Goal: Check status: Check status

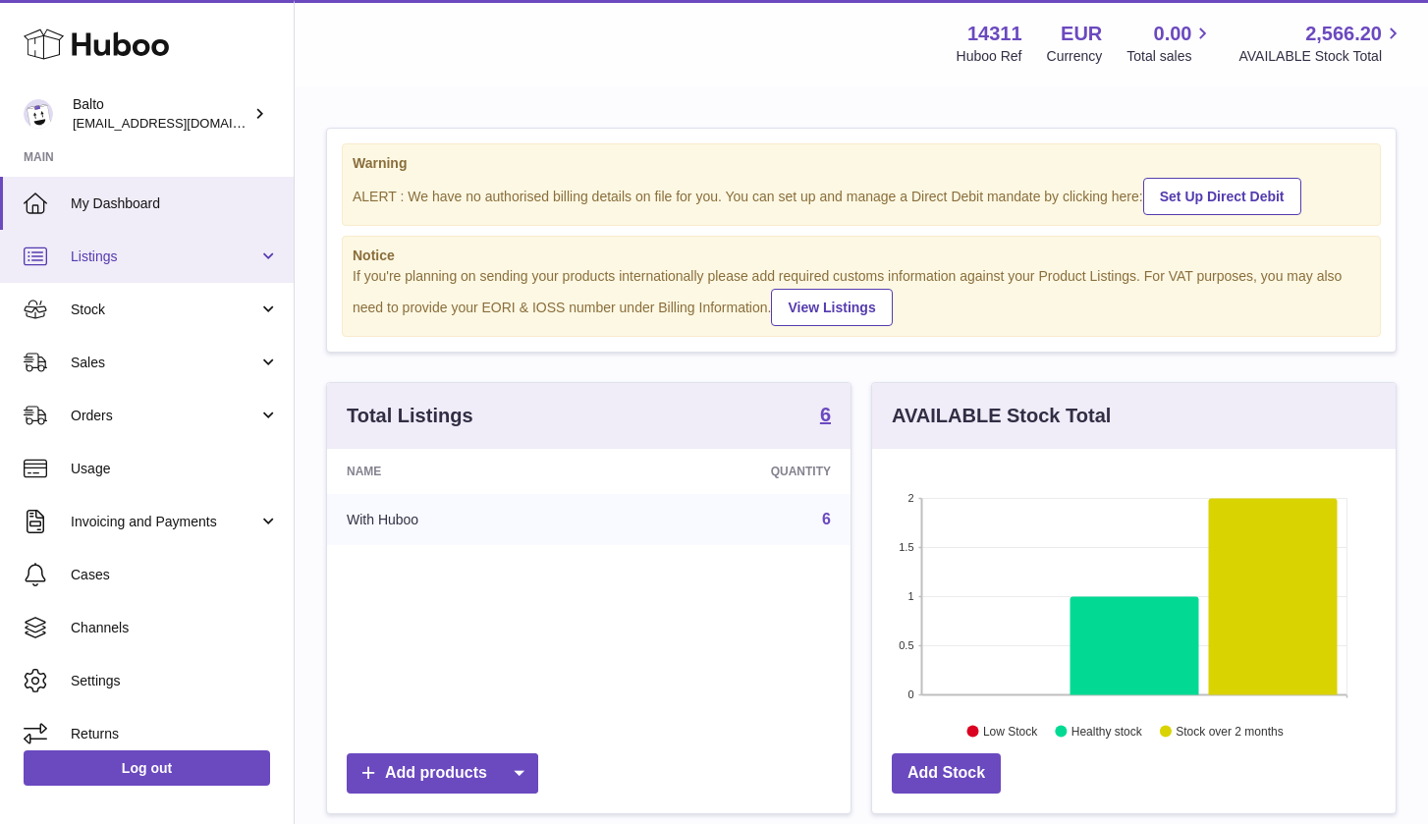
click at [215, 261] on span "Listings" at bounding box center [165, 256] width 188 height 19
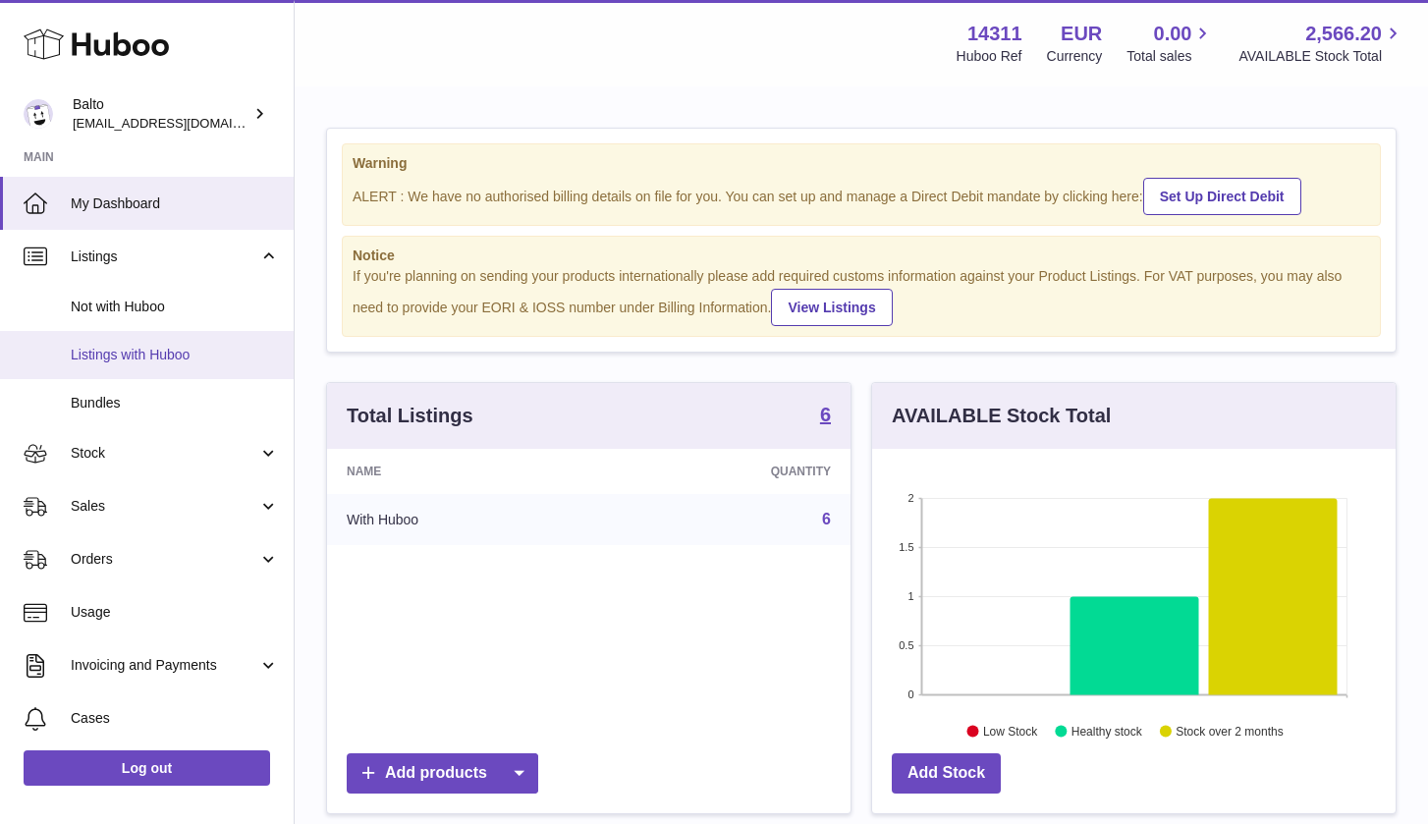
click at [190, 355] on span "Listings with Huboo" at bounding box center [175, 355] width 208 height 19
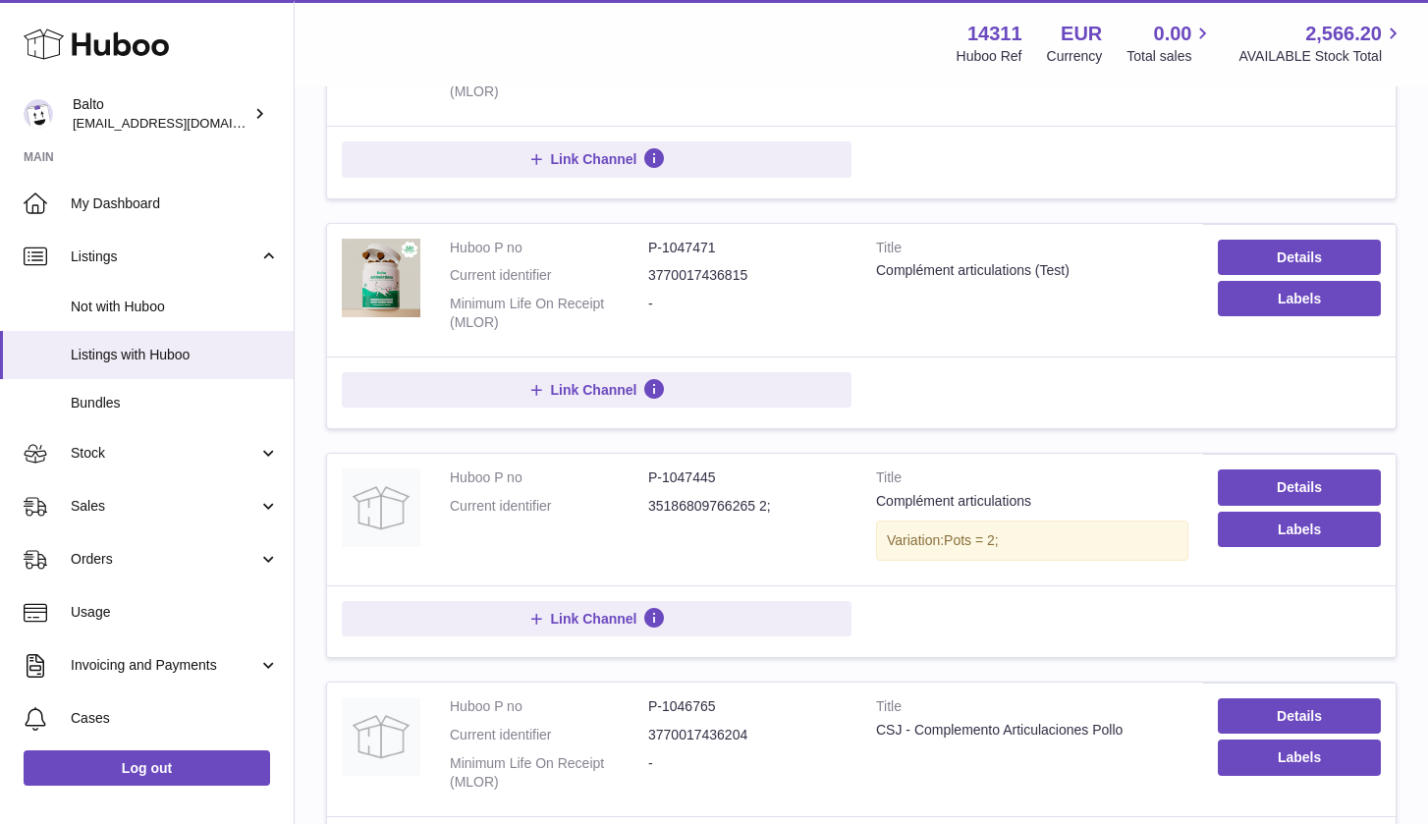
scroll to position [853, 0]
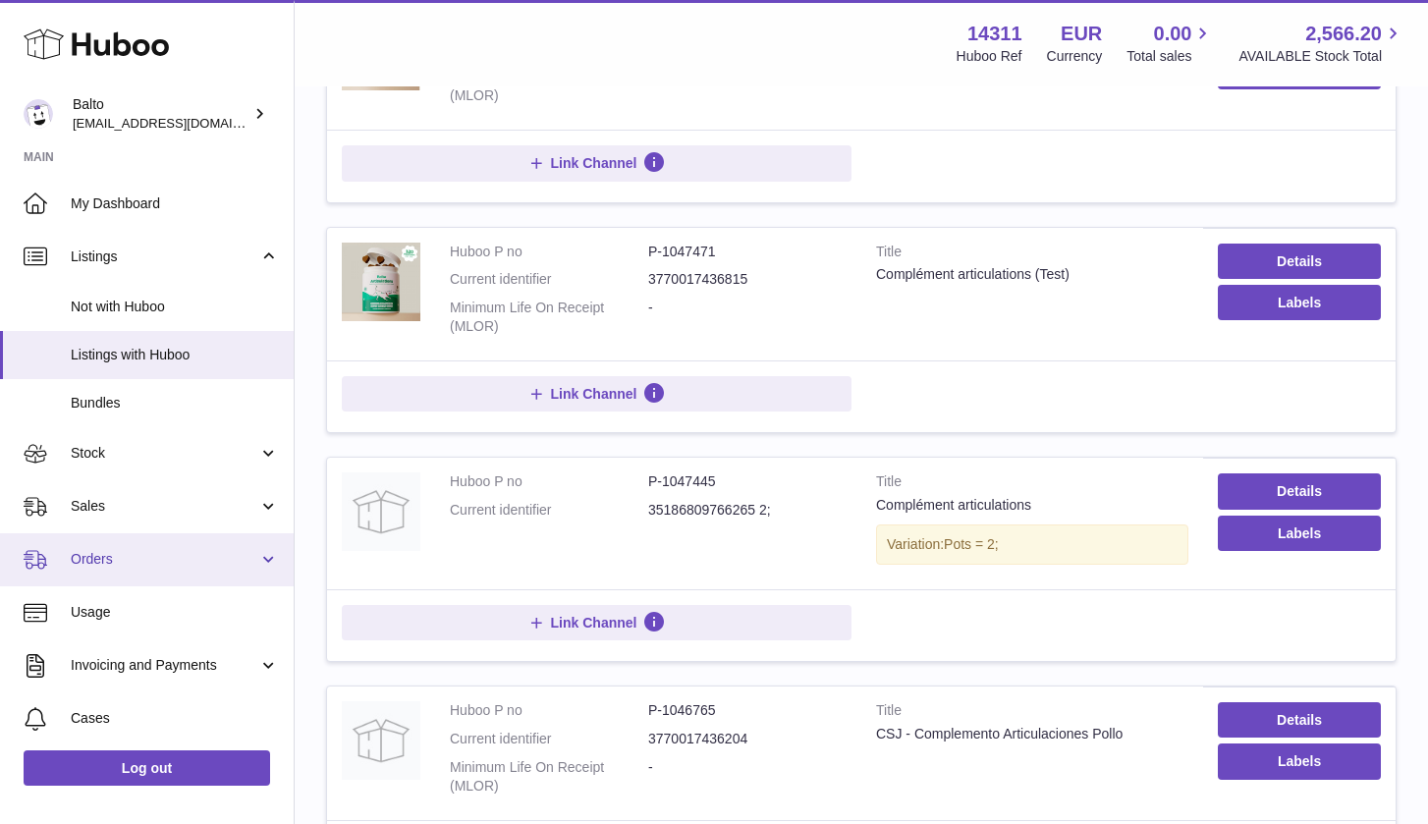
click at [151, 557] on span "Orders" at bounding box center [165, 559] width 188 height 19
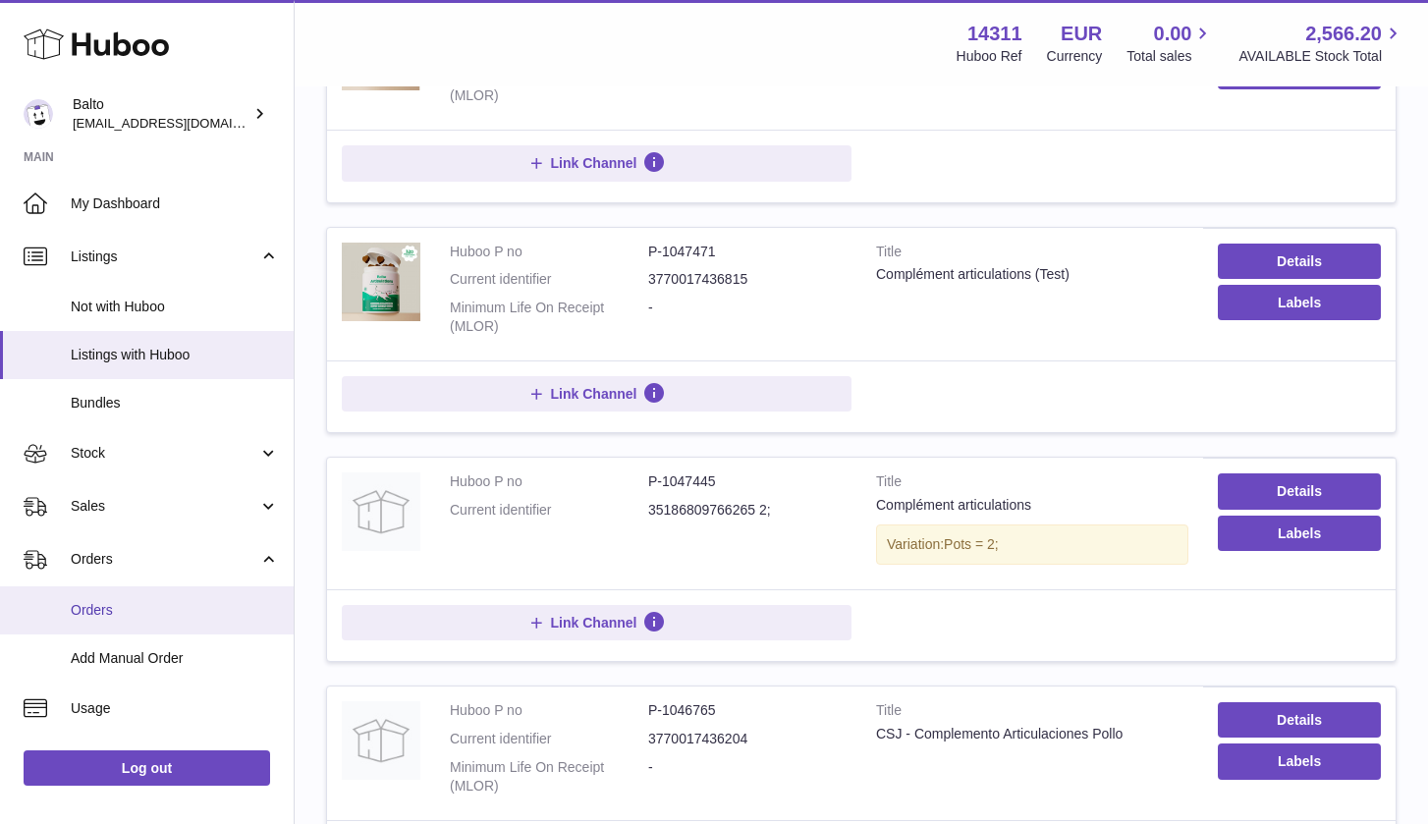
click at [131, 603] on span "Orders" at bounding box center [175, 610] width 208 height 19
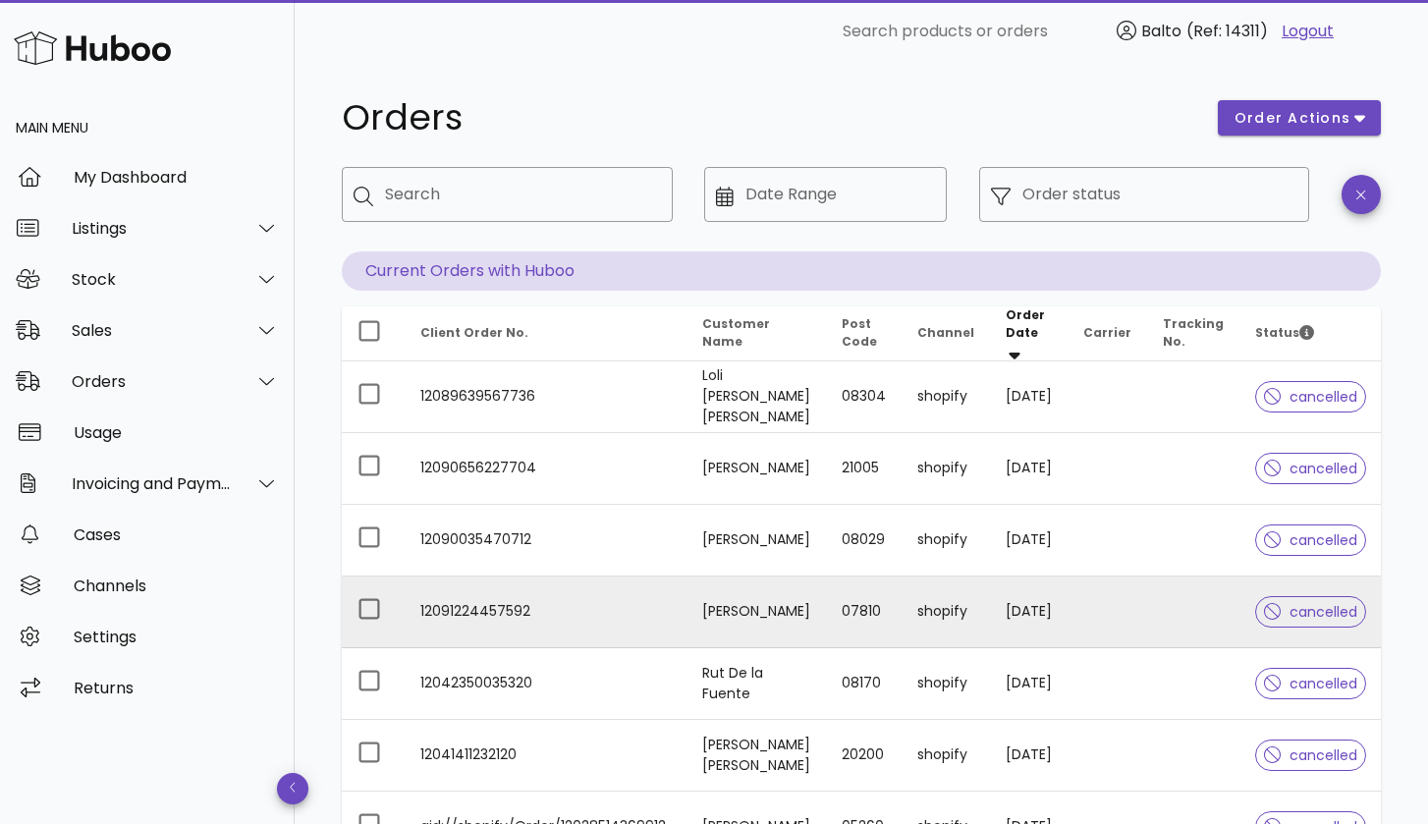
scroll to position [3, 0]
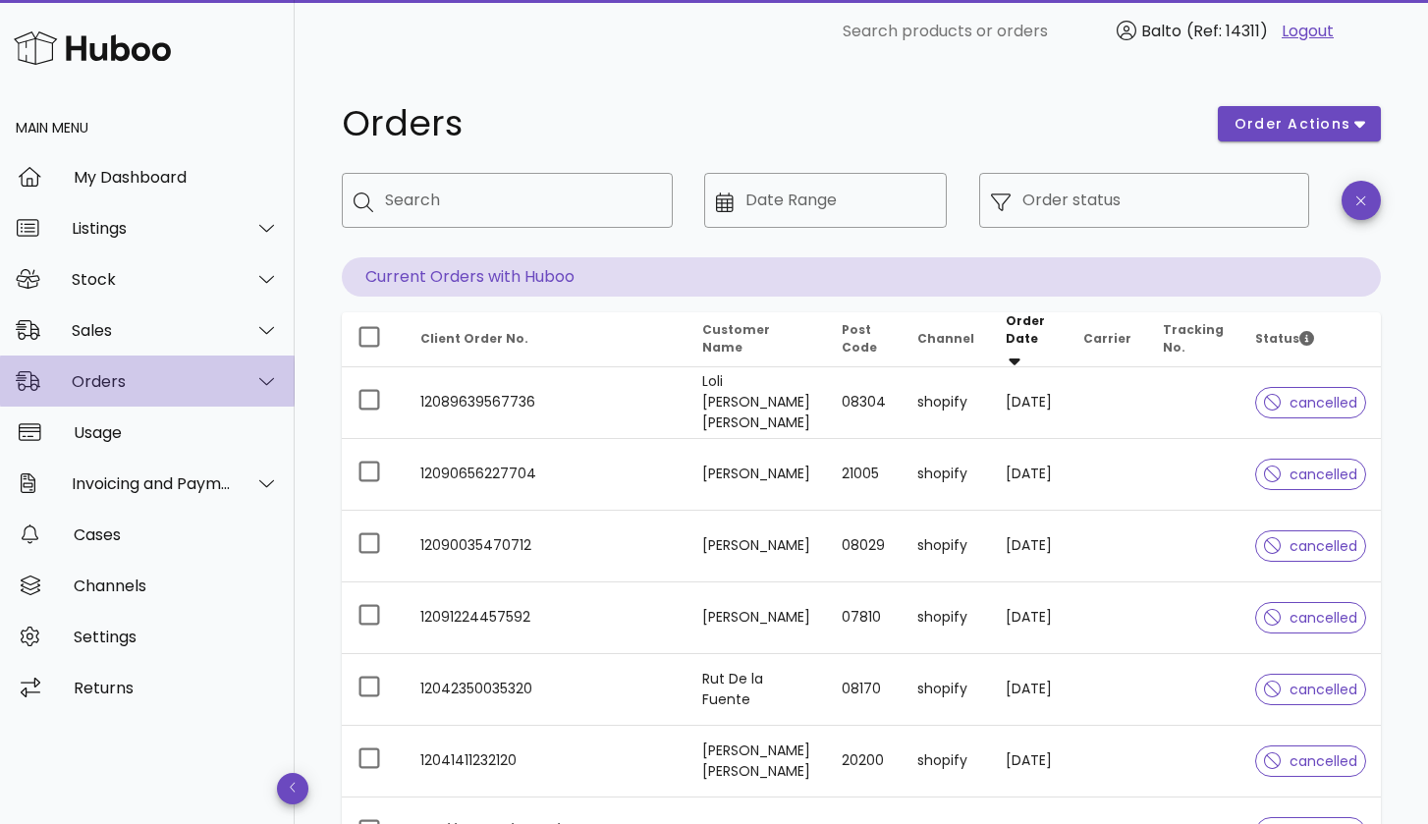
click at [244, 390] on div at bounding box center [255, 380] width 47 height 49
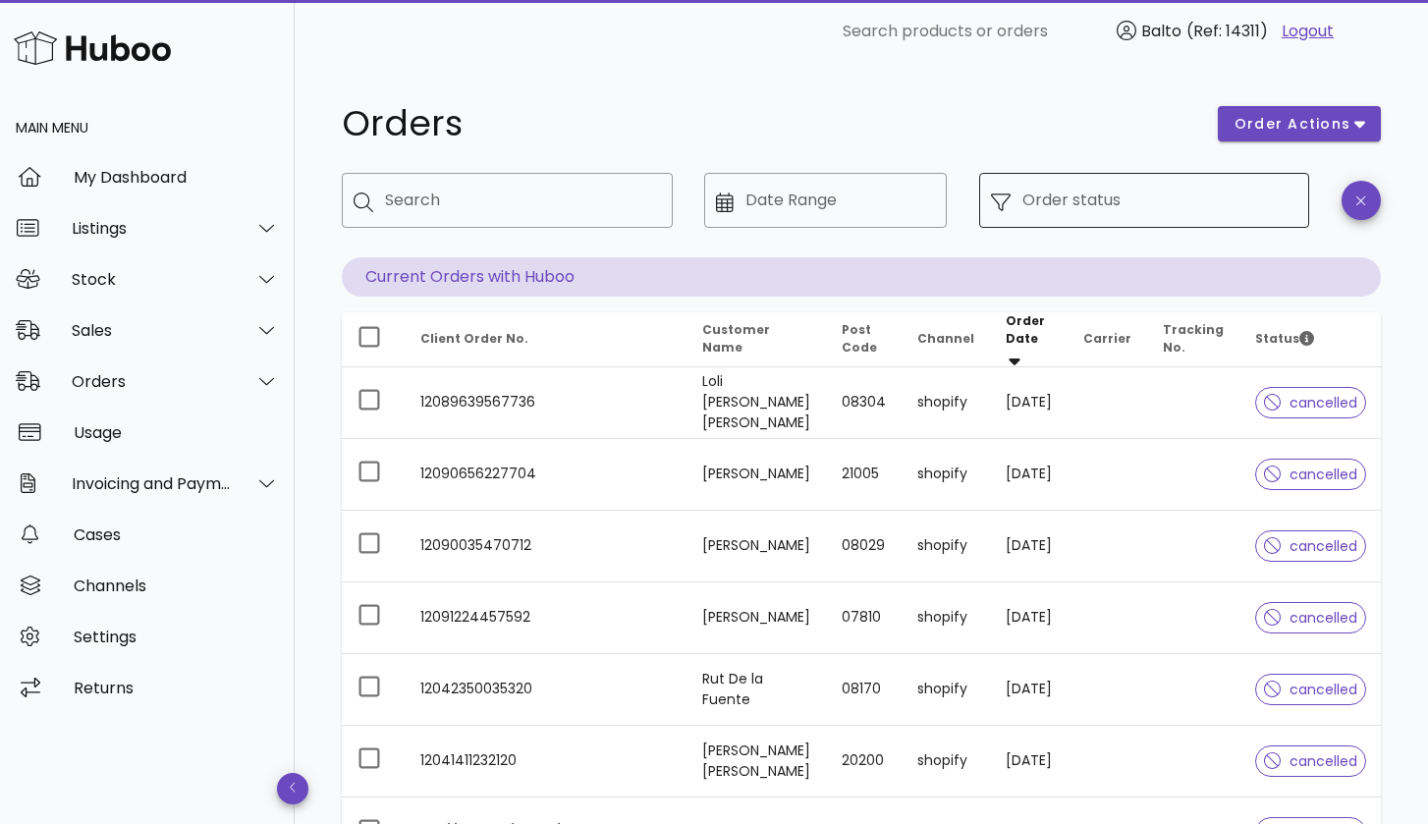
click at [1063, 202] on input "Order status" at bounding box center [1160, 200] width 276 height 31
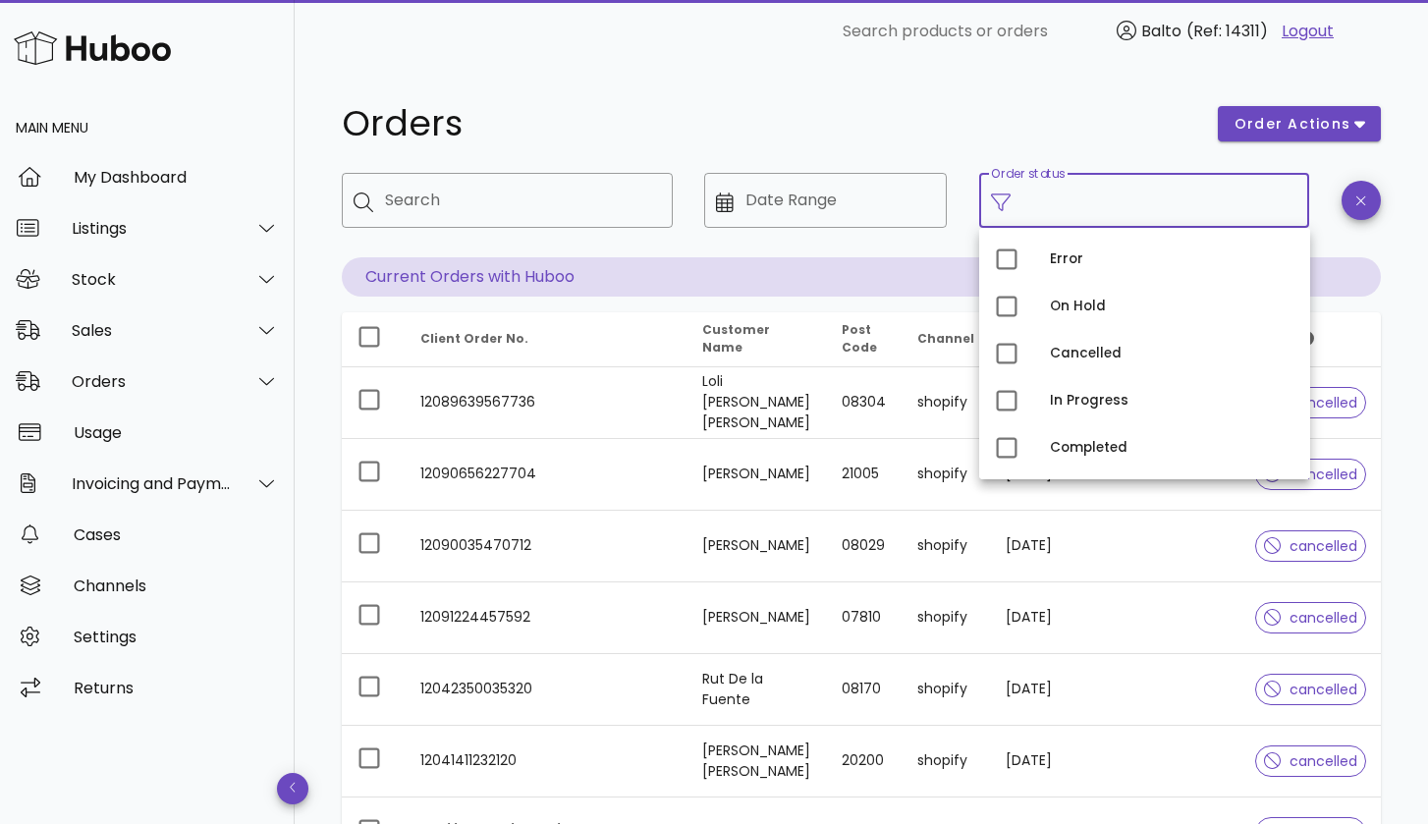
click at [1059, 204] on input "Order status" at bounding box center [1160, 200] width 276 height 31
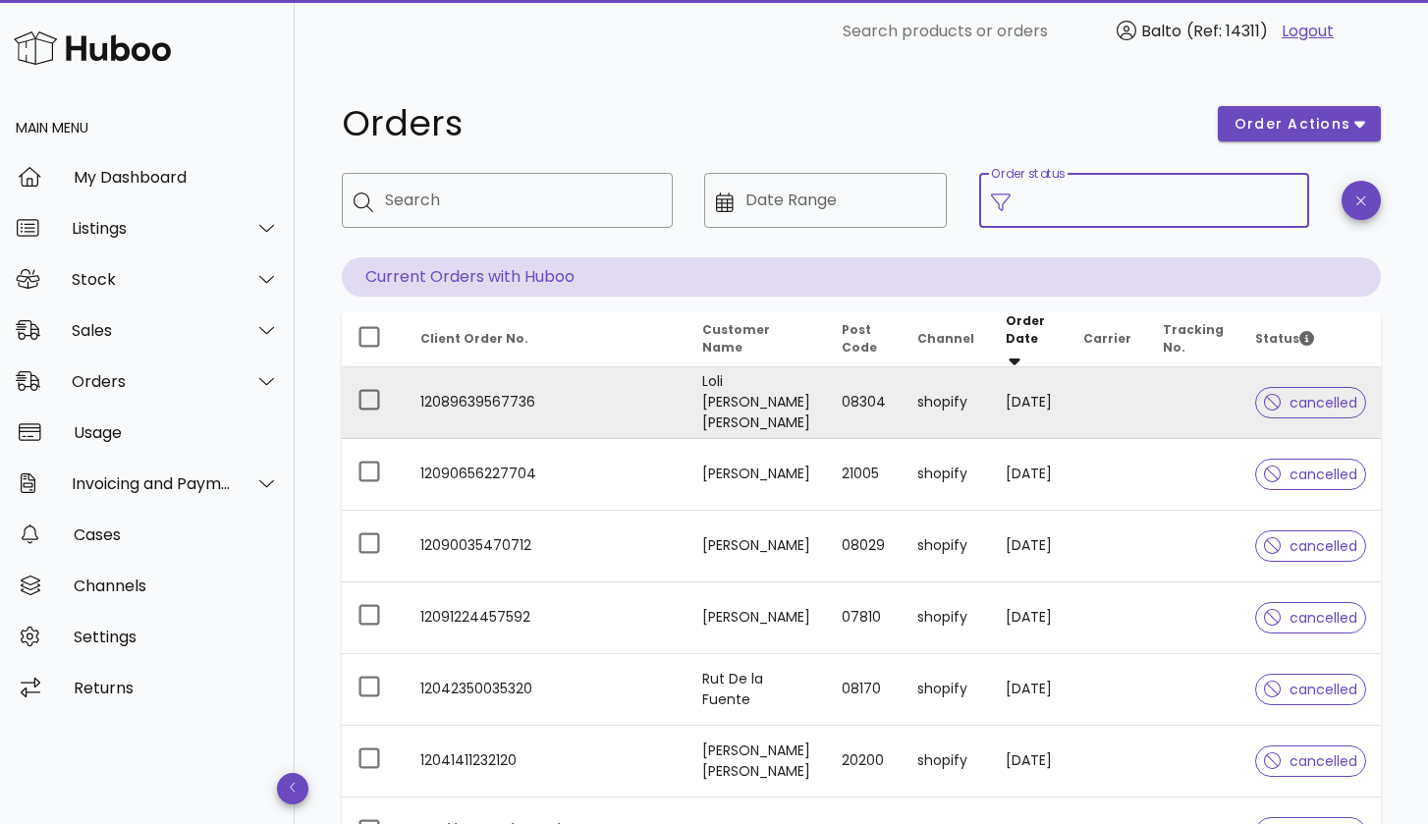
click at [449, 395] on td "12089639567736" at bounding box center [546, 403] width 282 height 72
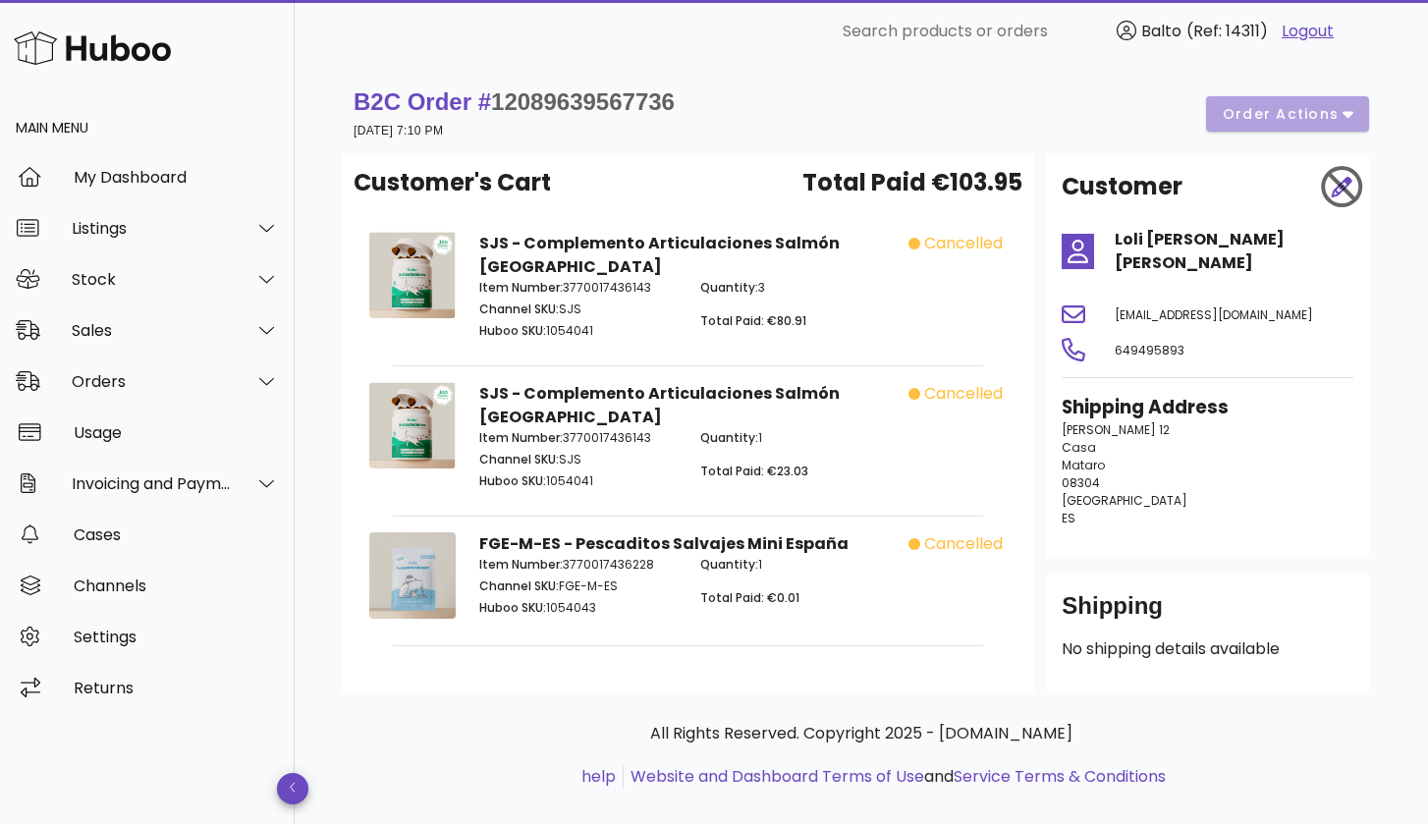
click at [607, 106] on span "12089639567736" at bounding box center [583, 101] width 184 height 27
copy span "12089639567736"
